Goal: Transaction & Acquisition: Purchase product/service

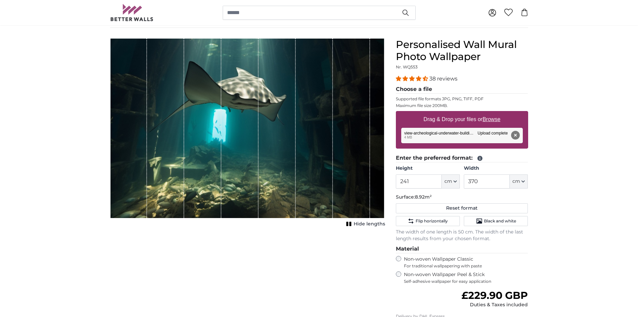
scroll to position [33, 0]
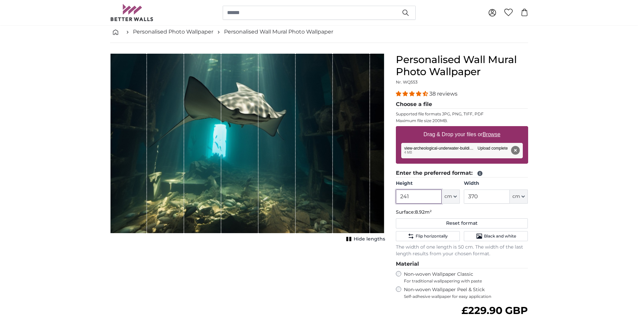
click at [416, 194] on input "241" at bounding box center [419, 196] width 46 height 14
click at [490, 199] on input "370" at bounding box center [487, 196] width 46 height 14
click at [436, 197] on input "241" at bounding box center [419, 196] width 46 height 14
type input "2"
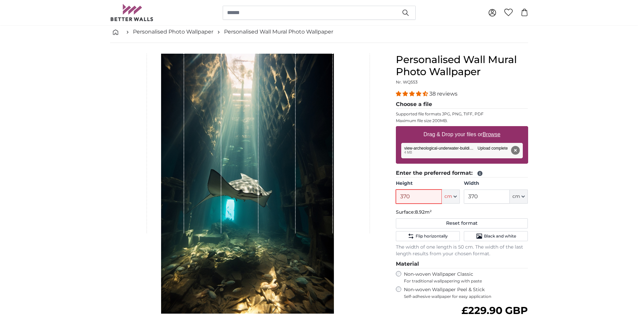
type input "370"
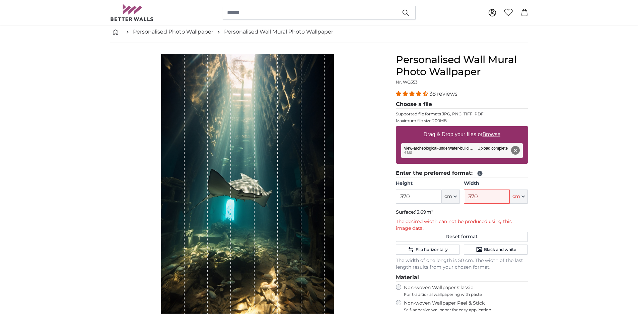
click at [496, 189] on div "Width 370 ft cm Centimeter (cm) Inches (inch) Feet (ft. in.)" at bounding box center [496, 191] width 64 height 23
click at [496, 194] on input "370" at bounding box center [487, 196] width 46 height 14
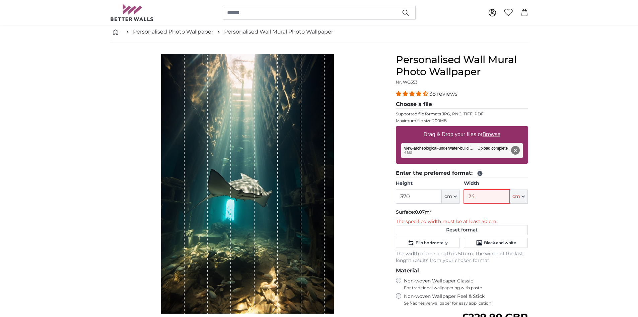
type input "241"
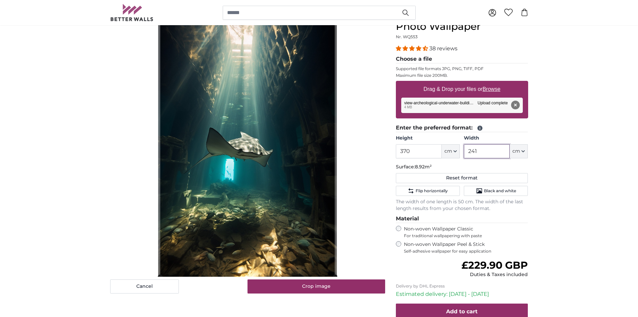
scroll to position [67, 0]
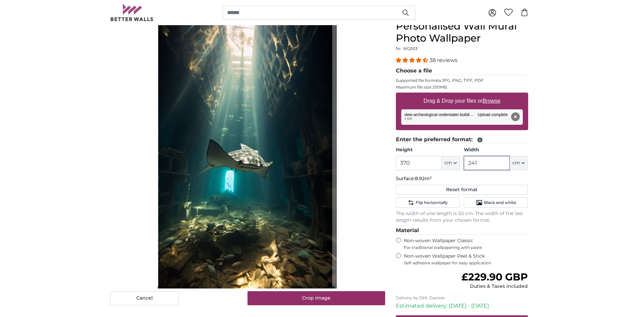
click at [255, 213] on cropper-handle at bounding box center [245, 154] width 175 height 268
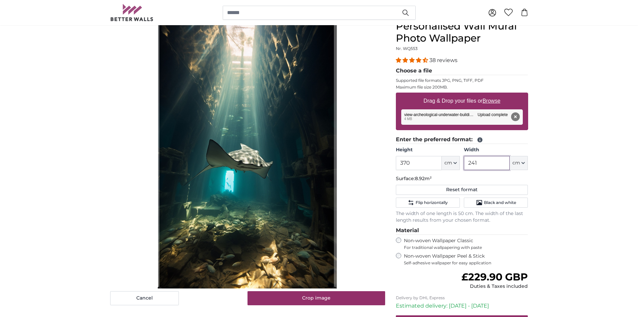
click at [304, 229] on cropper-handle at bounding box center [246, 154] width 175 height 268
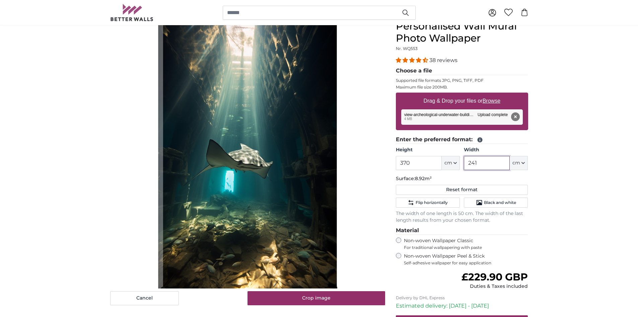
click at [321, 236] on cropper-handle at bounding box center [250, 154] width 175 height 268
type input "241"
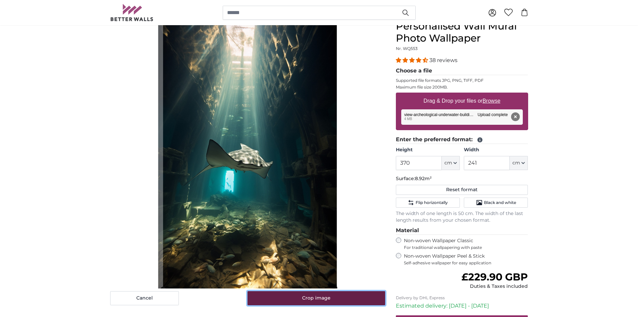
click at [318, 297] on button "Crop image" at bounding box center [317, 298] width 138 height 14
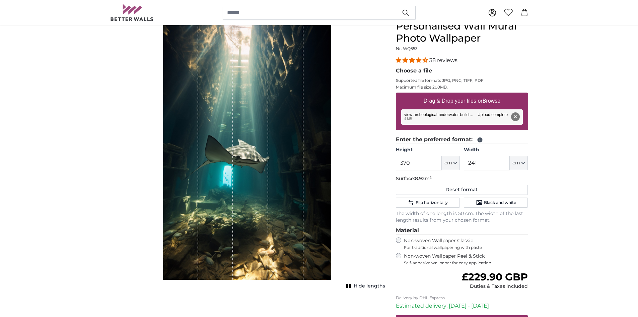
drag, startPoint x: 251, startPoint y: 187, endPoint x: 190, endPoint y: 187, distance: 61.0
click at [190, 187] on div "1 of 1" at bounding box center [247, 150] width 169 height 260
click at [498, 101] on u "Browse" at bounding box center [492, 101] width 18 height 6
click at [498, 94] on input "Drag & Drop your files or Browse" at bounding box center [462, 93] width 132 height 2
type input "**********"
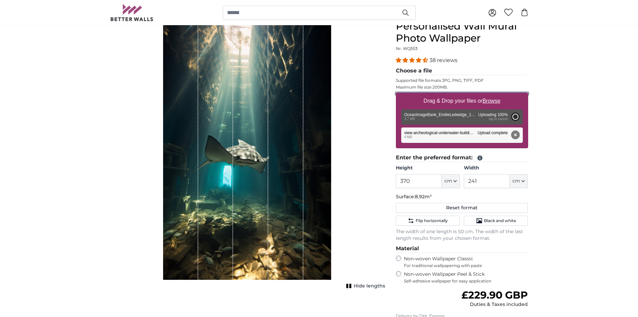
type input "200"
type input "300"
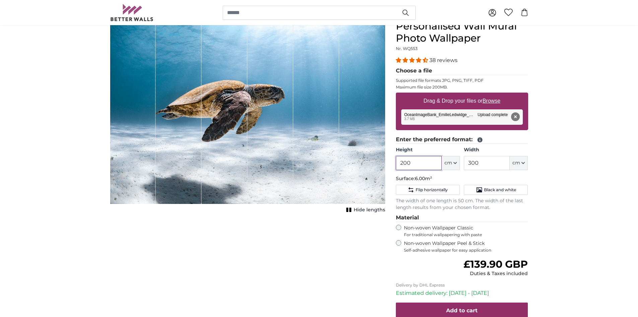
click at [414, 165] on input "200" at bounding box center [419, 163] width 46 height 14
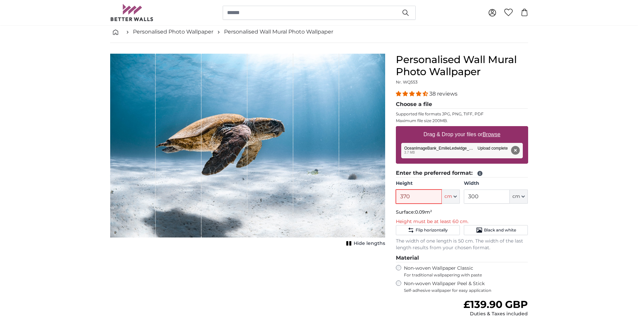
type input "370"
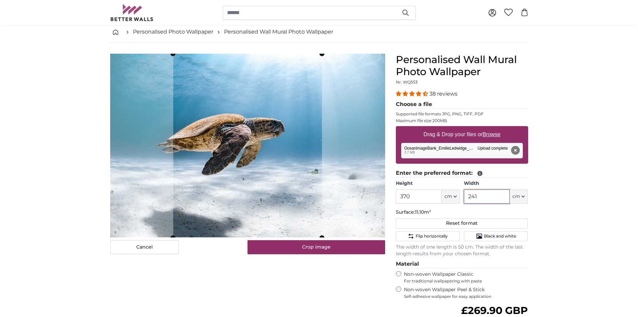
type input "241"
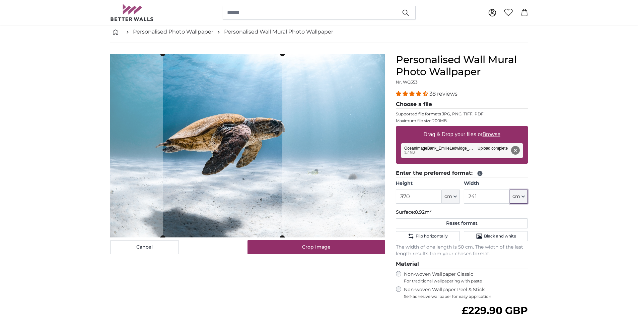
click at [204, 186] on cropper-handle at bounding box center [223, 146] width 120 height 184
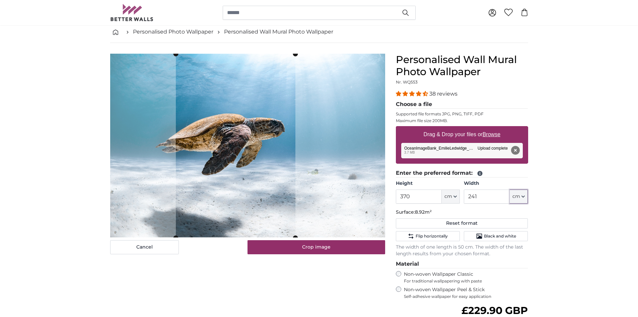
click at [261, 192] on cropper-handle at bounding box center [236, 146] width 120 height 184
click at [492, 134] on u "Browse" at bounding box center [492, 134] width 18 height 6
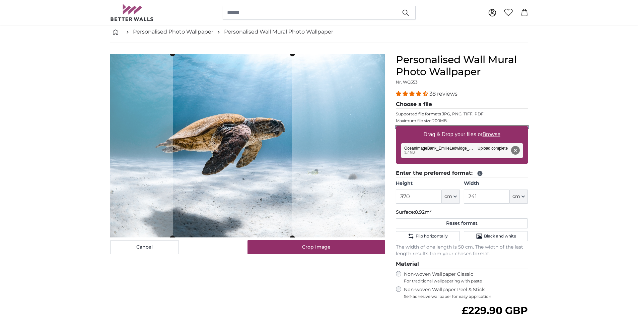
click at [492, 128] on input "Drag & Drop your files or Browse" at bounding box center [462, 127] width 132 height 2
type input "**********"
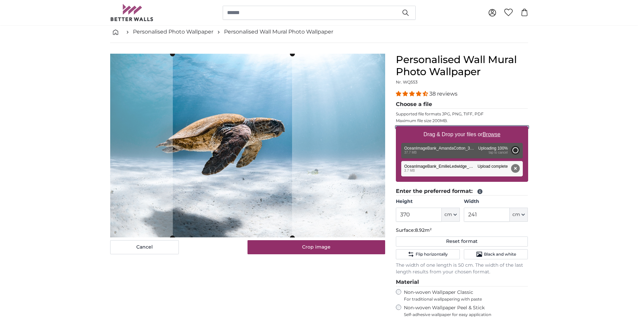
type input "200"
type input "134"
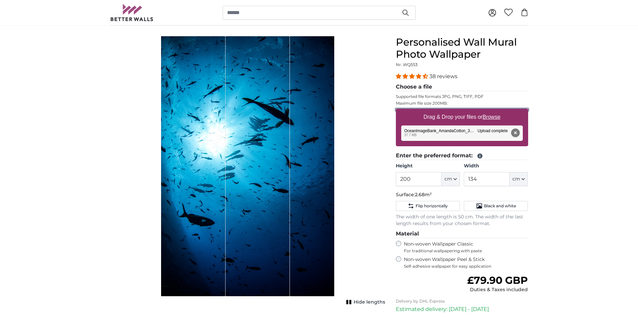
scroll to position [67, 0]
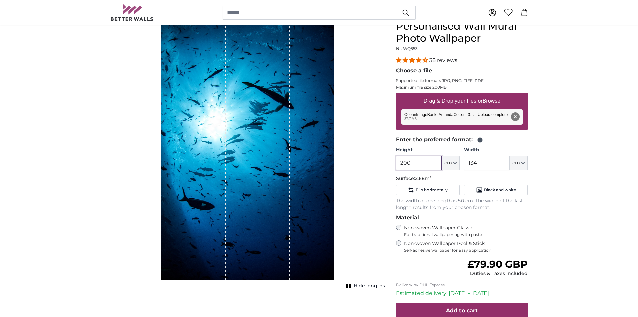
click at [428, 165] on input "200" at bounding box center [419, 163] width 46 height 14
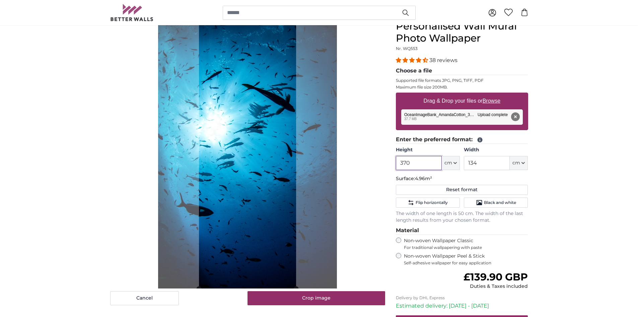
type input "370"
click at [502, 99] on label "Drag & Drop your files or Browse" at bounding box center [462, 100] width 82 height 13
click at [502, 94] on input "Drag & Drop your files or Browse" at bounding box center [462, 93] width 132 height 2
type input "**********"
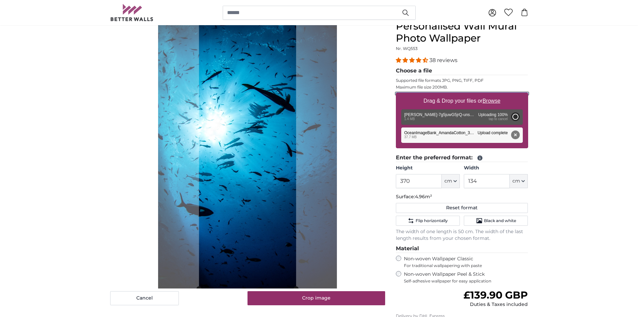
type input "200"
type input "266"
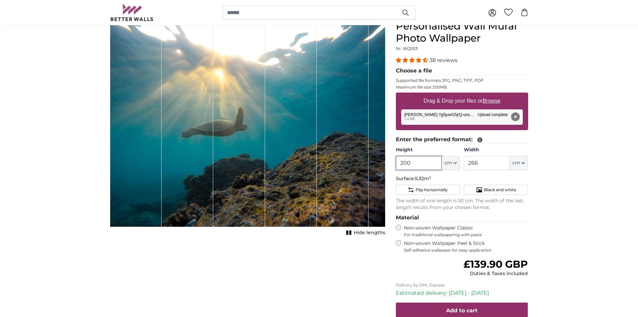
click at [418, 160] on input "200" at bounding box center [419, 163] width 46 height 14
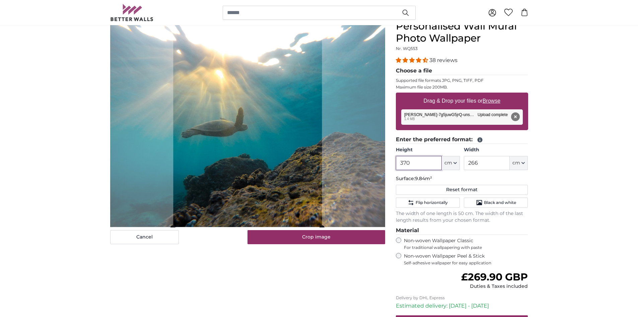
type input "370"
click at [487, 162] on input "266" at bounding box center [487, 163] width 46 height 14
type input "241"
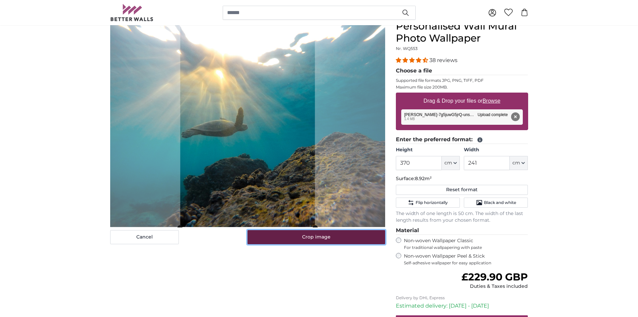
click at [359, 237] on button "Crop image" at bounding box center [317, 237] width 138 height 14
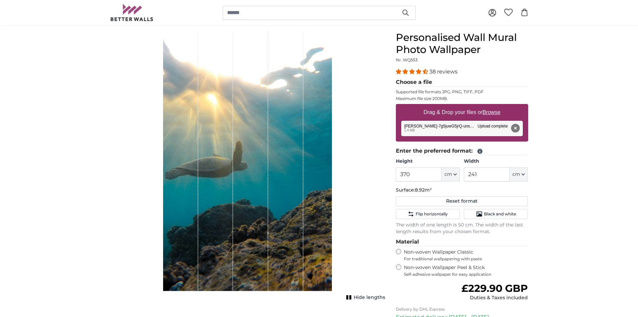
scroll to position [67, 0]
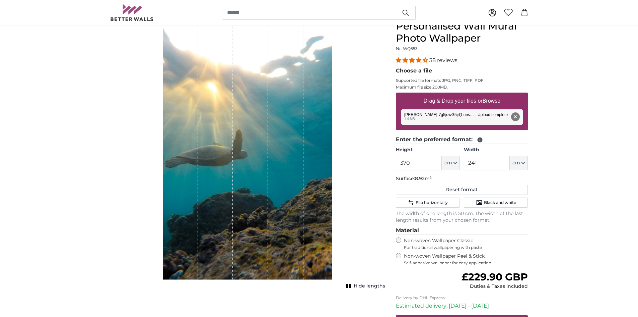
click at [496, 98] on u "Browse" at bounding box center [492, 101] width 18 height 6
click at [496, 94] on input "Drag & Drop your files or Browse" at bounding box center [462, 93] width 132 height 2
type input "**********"
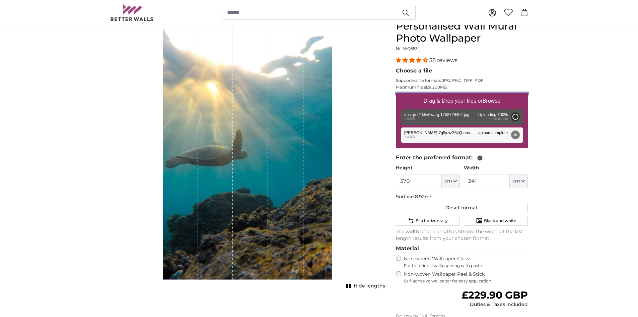
type input "200"
type input "266"
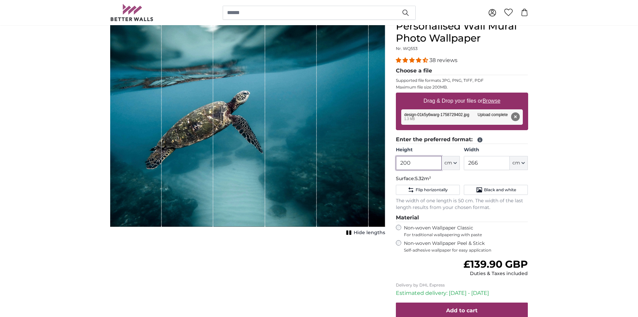
click at [419, 167] on input "200" at bounding box center [419, 163] width 46 height 14
type input "370"
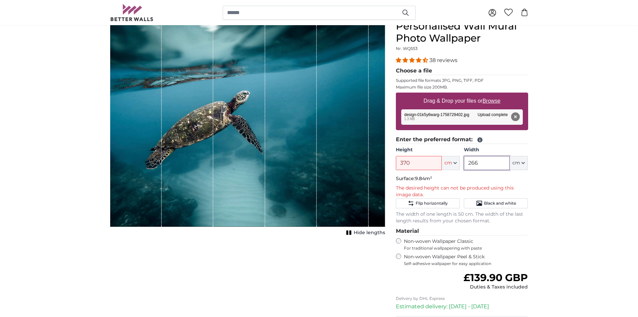
click at [490, 159] on input "266" at bounding box center [487, 163] width 46 height 14
type input "241"
click at [456, 187] on p "The desired height can not be produced using this image data." at bounding box center [462, 191] width 132 height 13
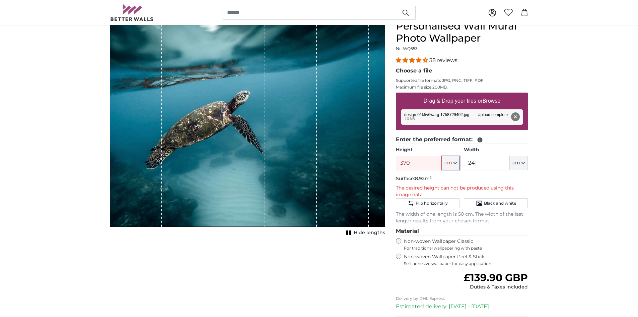
click at [450, 165] on span "cm" at bounding box center [449, 162] width 8 height 7
click at [429, 166] on input "370" at bounding box center [419, 163] width 46 height 14
type input "360"
drag, startPoint x: 327, startPoint y: 205, endPoint x: 348, endPoint y: 202, distance: 21.6
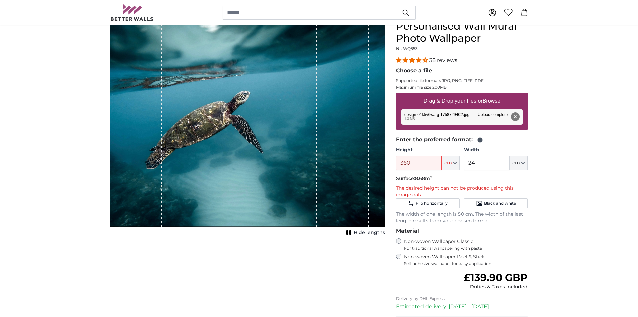
click at [348, 202] on div "1 of 1" at bounding box center [343, 123] width 52 height 206
click at [426, 182] on p "Surface: 8.68m²" at bounding box center [462, 178] width 132 height 7
click at [499, 98] on u "Browse" at bounding box center [492, 101] width 18 height 6
click at [499, 94] on input "Drag & Drop your files or Browse" at bounding box center [462, 93] width 132 height 2
type input "**********"
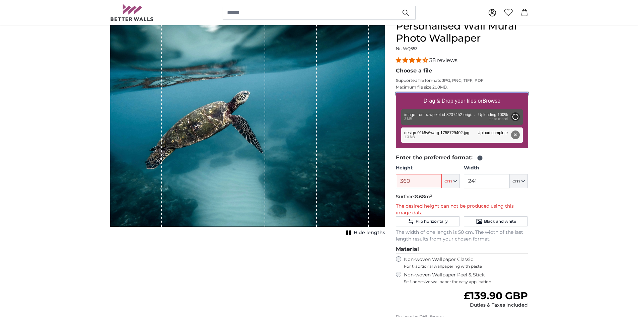
type input "200"
type input "266"
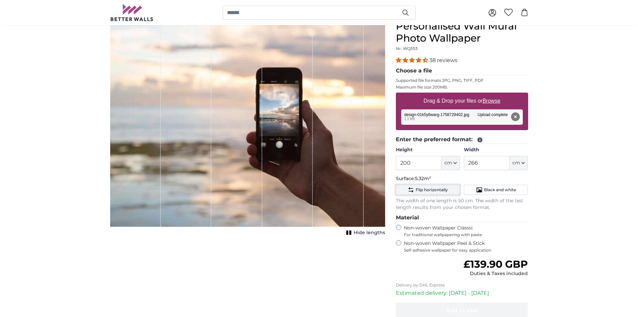
click at [422, 191] on span "Flip horizontally" at bounding box center [432, 189] width 32 height 5
click at [425, 163] on input "200" at bounding box center [419, 163] width 46 height 14
click at [438, 114] on div "Remove Retry Remove Upload Cancel Retry Remove design-01k5y6warg-1758729402.jpg…" at bounding box center [462, 116] width 122 height 15
click at [487, 111] on div "Remove Retry Remove Upload Cancel Retry Remove design-01k5y6warg-1758729402.jpg…" at bounding box center [462, 116] width 122 height 15
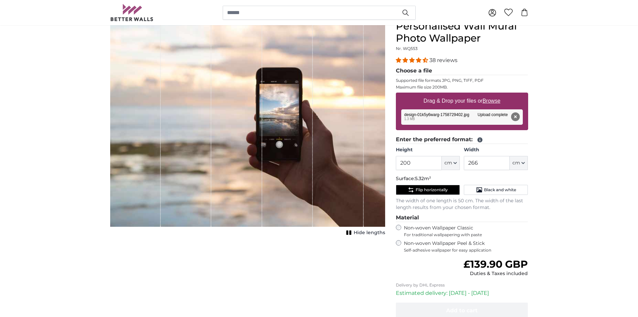
click at [492, 100] on u "Browse" at bounding box center [492, 101] width 18 height 6
click at [492, 94] on input "Drag & Drop your files or Browse" at bounding box center [462, 93] width 132 height 2
type input "**********"
click at [378, 232] on span "Hide lengths" at bounding box center [369, 232] width 31 height 7
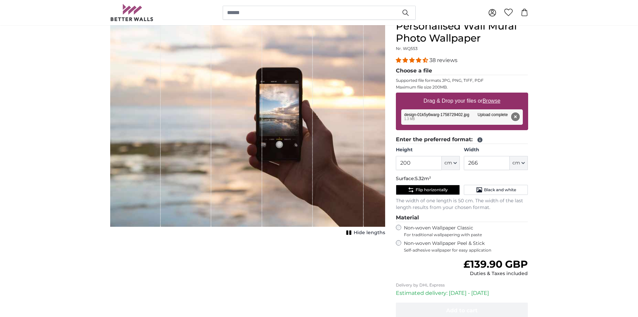
click at [513, 118] on button "Remove" at bounding box center [515, 116] width 9 height 9
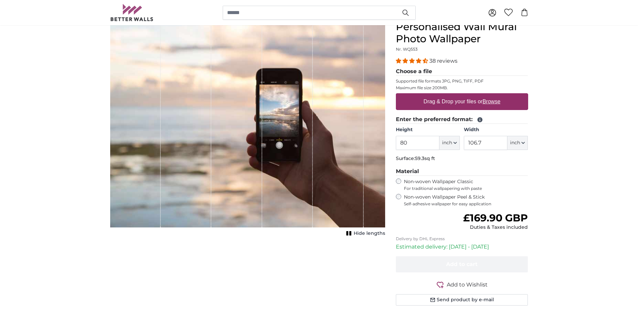
click at [487, 103] on u "Browse" at bounding box center [492, 101] width 18 height 6
click at [487, 95] on input "Drag & Drop your files or Browse" at bounding box center [462, 94] width 132 height 2
type input "**********"
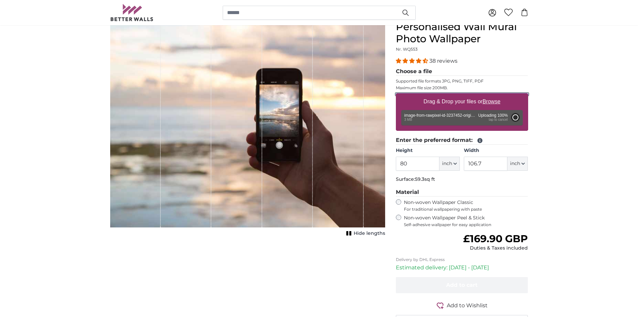
type input "106.4"
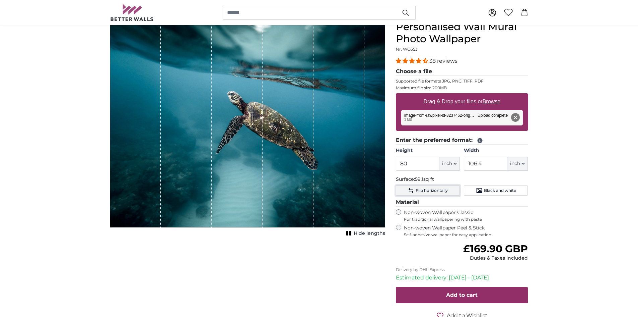
click at [417, 188] on span "Flip horizontally" at bounding box center [432, 190] width 32 height 5
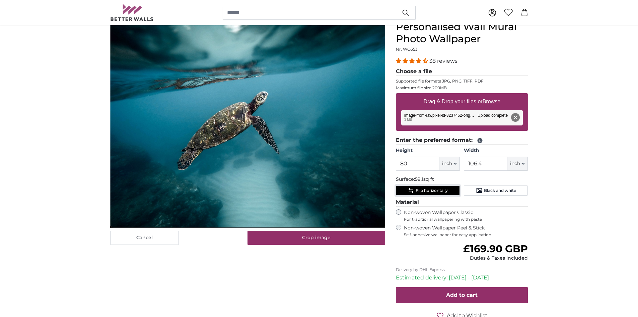
click at [342, 180] on cropper-handle at bounding box center [248, 124] width 275 height 207
click at [425, 160] on input "80" at bounding box center [418, 163] width 44 height 14
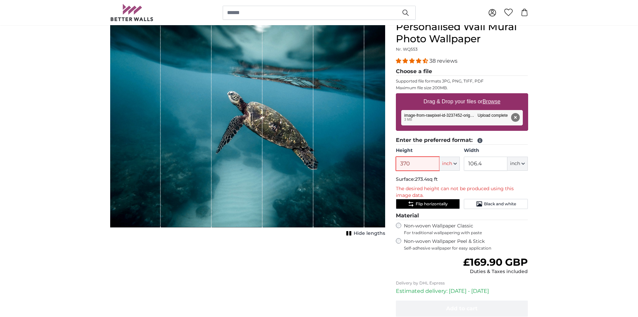
type input "370"
click at [487, 164] on input "106.4" at bounding box center [486, 163] width 44 height 14
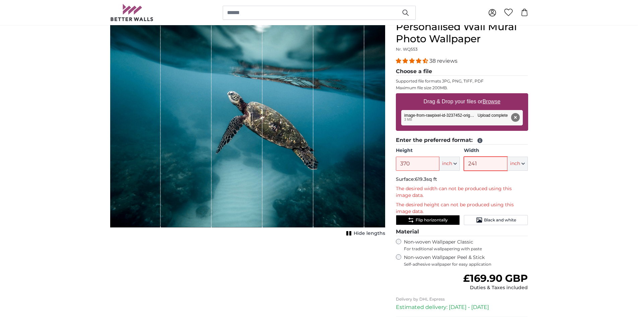
type input "241"
click at [519, 116] on button "Remove" at bounding box center [515, 117] width 9 height 9
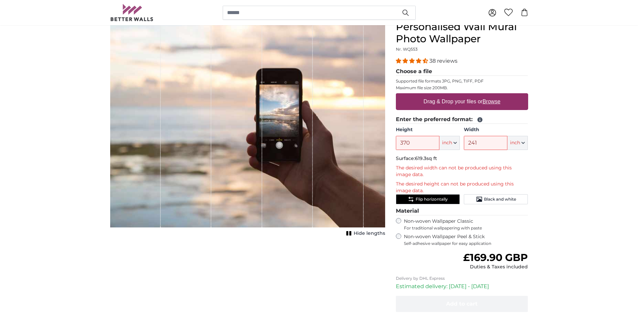
click at [494, 102] on u "Browse" at bounding box center [492, 101] width 18 height 6
click at [494, 95] on input "Drag & Drop your files or Browse" at bounding box center [462, 94] width 132 height 2
type input "**********"
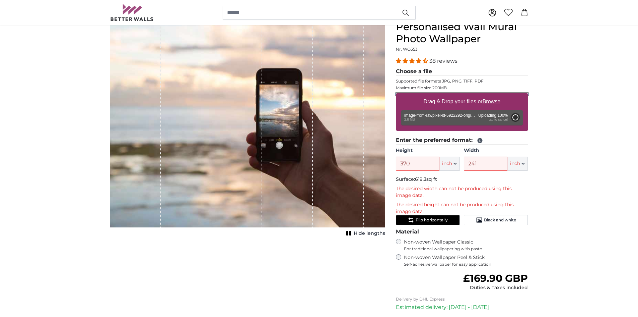
type input "80"
type input "106.4"
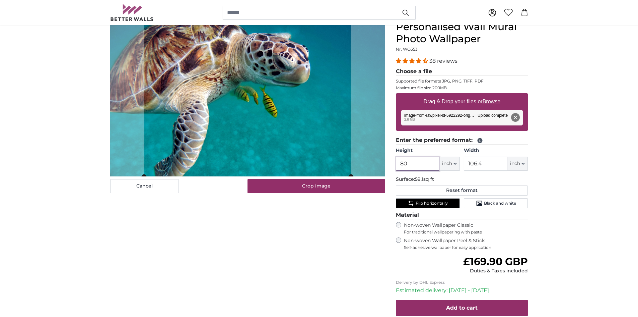
click at [410, 163] on input "80" at bounding box center [418, 163] width 44 height 14
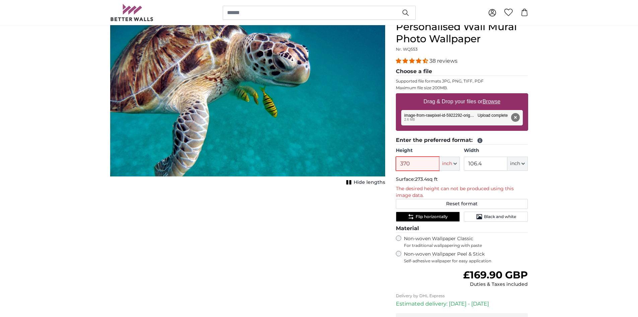
type input "370"
click at [474, 164] on input "106.4" at bounding box center [486, 163] width 44 height 14
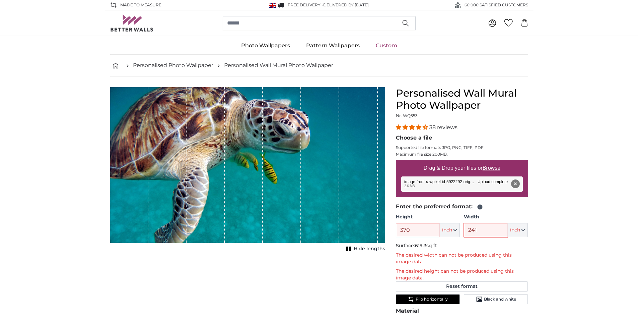
type input "241"
click at [517, 182] on button "Remove" at bounding box center [515, 183] width 9 height 9
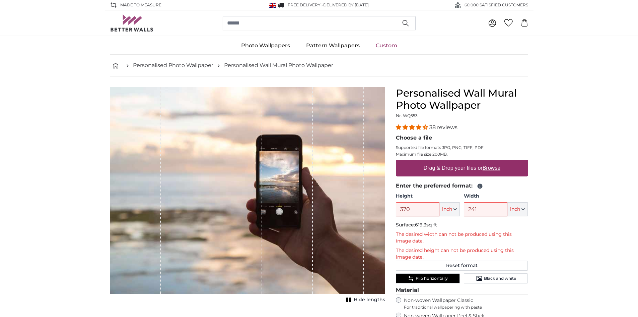
click at [494, 167] on u "Browse" at bounding box center [492, 168] width 18 height 6
click at [494, 161] on input "Drag & Drop your files or Browse" at bounding box center [462, 160] width 132 height 2
type input "**********"
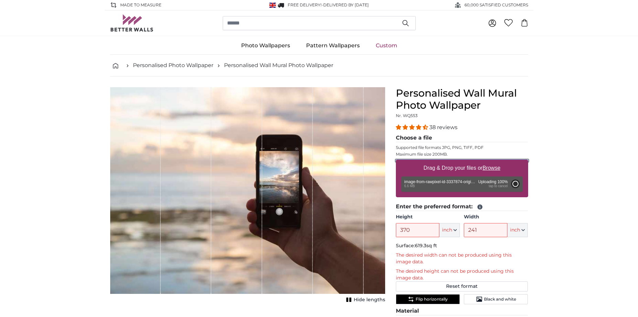
type input "80"
type input "106.4"
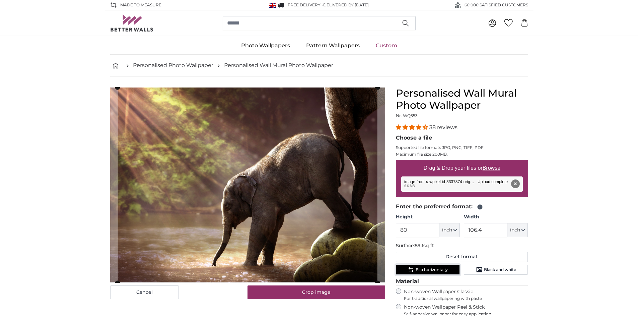
click at [423, 268] on span "Flip horizontally" at bounding box center [432, 269] width 32 height 5
click at [424, 268] on span "Flip horizontally" at bounding box center [432, 269] width 32 height 5
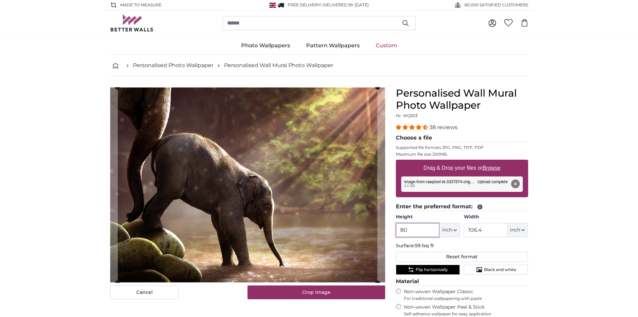
click at [418, 230] on input "80" at bounding box center [418, 230] width 44 height 14
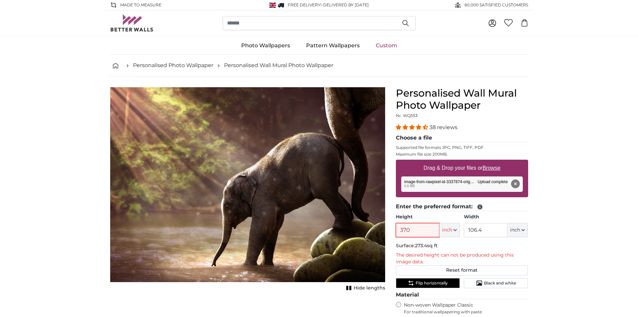
type input "370"
click at [484, 230] on input "106.4" at bounding box center [486, 230] width 44 height 14
type input "241"
click at [433, 279] on button "Flip horizontally" at bounding box center [428, 283] width 64 height 10
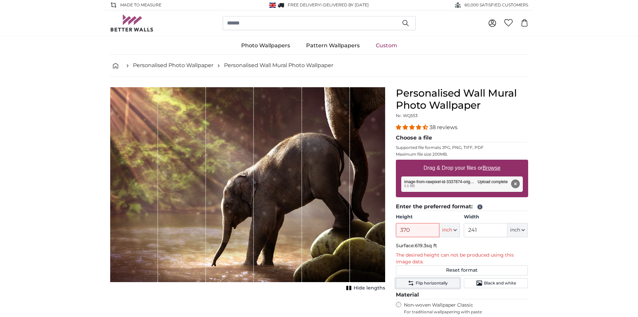
click at [439, 285] on span "Flip horizontally" at bounding box center [432, 282] width 32 height 5
click at [439, 282] on span "Flip horizontally" at bounding box center [432, 282] width 32 height 5
click at [413, 232] on input "370" at bounding box center [418, 230] width 44 height 14
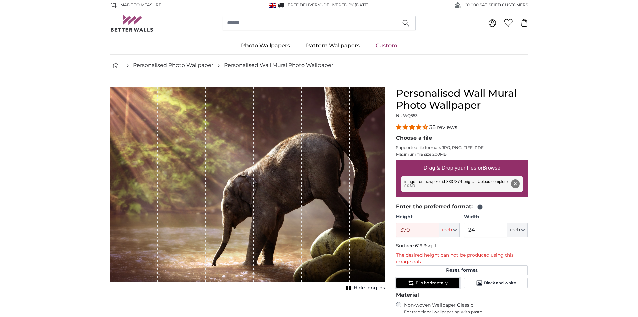
click at [435, 280] on button "Flip horizontally" at bounding box center [428, 283] width 64 height 10
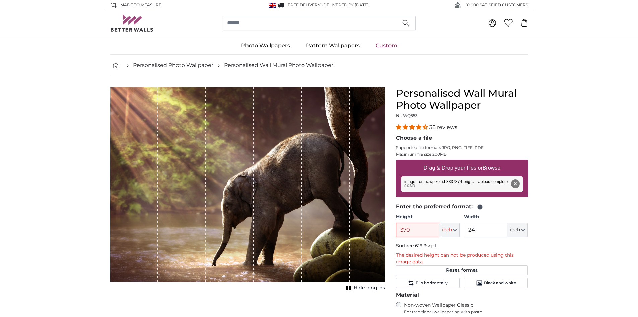
click at [419, 231] on input "370" at bounding box center [418, 230] width 44 height 14
type input "3"
click at [418, 232] on input "225" at bounding box center [418, 230] width 44 height 14
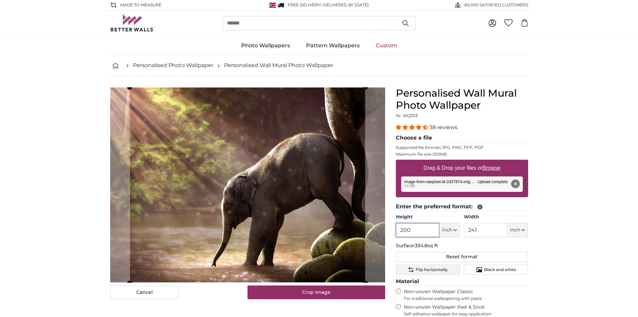
type input "200"
click at [430, 268] on span "Flip horizontally" at bounding box center [432, 269] width 32 height 5
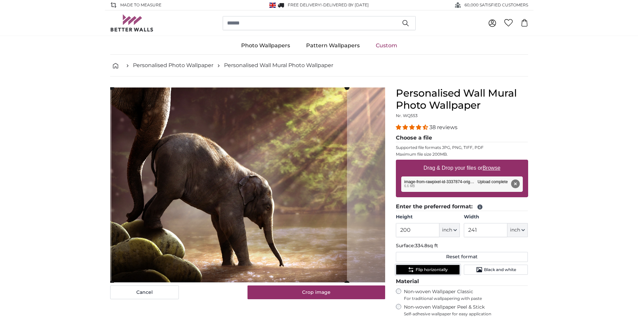
click at [282, 266] on cropper-handle at bounding box center [230, 184] width 236 height 195
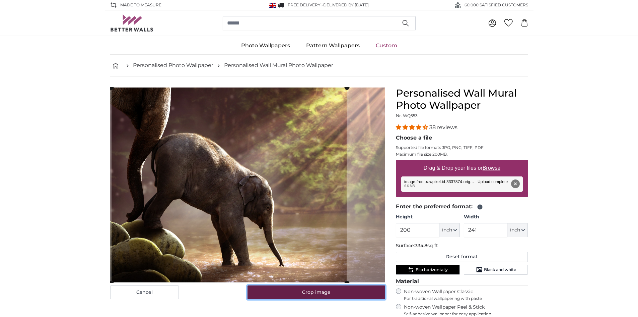
click at [312, 297] on button "Crop image" at bounding box center [317, 292] width 138 height 14
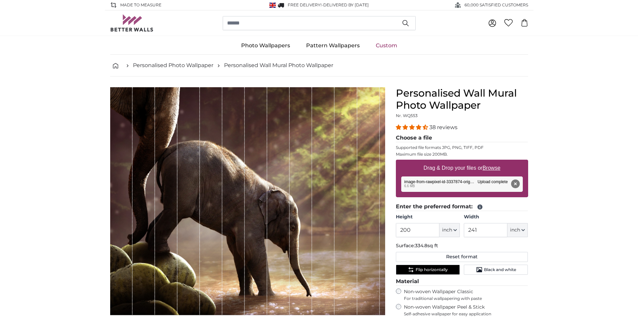
click at [312, 297] on div "1 of 1" at bounding box center [323, 201] width 22 height 228
